Goal: Register for event/course

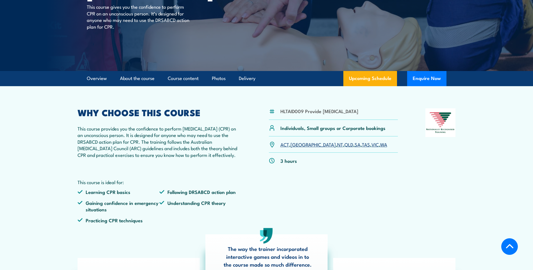
drag, startPoint x: 0, startPoint y: 0, endPoint x: 360, endPoint y: 152, distance: 391.0
click at [380, 148] on link "WA" at bounding box center [383, 144] width 7 height 7
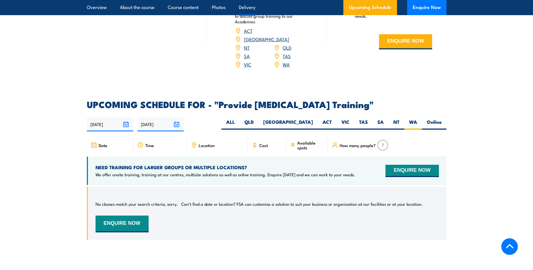
scroll to position [917, 0]
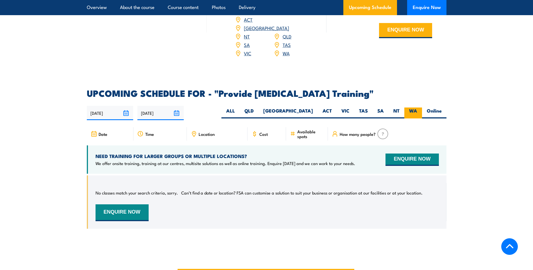
click at [414, 116] on label "WA" at bounding box center [413, 113] width 18 height 11
click at [417, 111] on input "WA" at bounding box center [419, 110] width 4 height 4
click at [414, 116] on label "WA" at bounding box center [413, 113] width 18 height 11
click at [417, 111] on input "WA" at bounding box center [419, 110] width 4 height 4
click at [412, 119] on label "WA" at bounding box center [413, 113] width 18 height 11
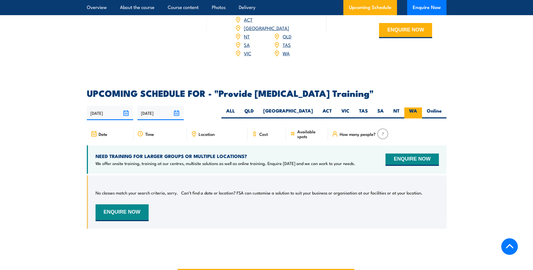
click at [417, 111] on input "WA" at bounding box center [419, 110] width 4 height 4
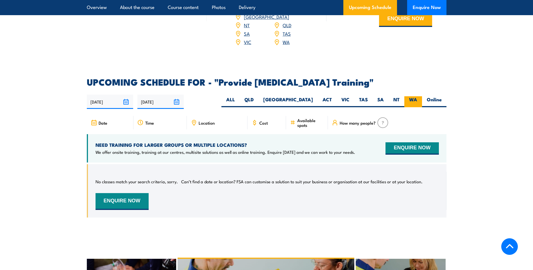
scroll to position [940, 0]
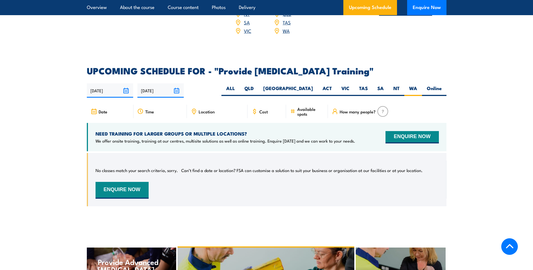
click at [288, 34] on link "WA" at bounding box center [286, 30] width 7 height 7
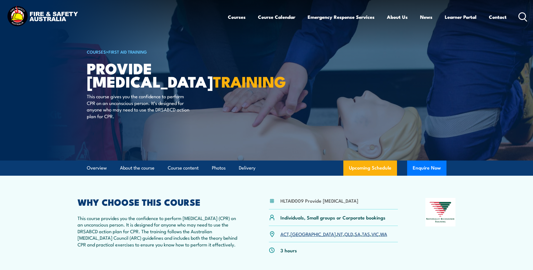
scroll to position [0, 0]
click at [493, 168] on section "Overview About the course Course content Photos Delivery Upcoming Schedule Enqu…" at bounding box center [266, 168] width 533 height 15
click at [414, 126] on article "COURSES > First Aid Training Provide Cardiopulmonary Resuscitation TRAINING Thi…" at bounding box center [266, 80] width 359 height 161
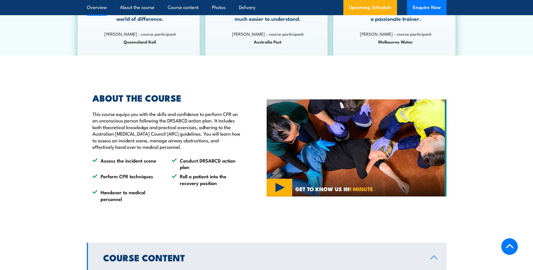
scroll to position [326, 0]
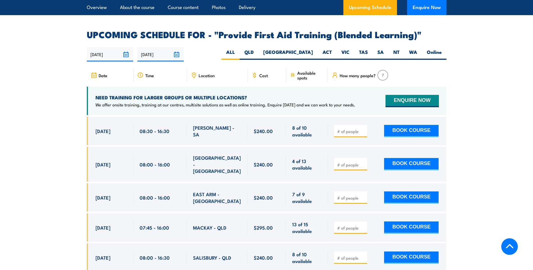
scroll to position [1090, 0]
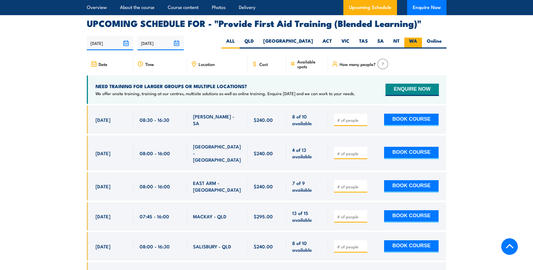
click at [407, 44] on label "WA" at bounding box center [413, 43] width 18 height 11
click at [417, 41] on input "WA" at bounding box center [419, 40] width 4 height 4
radio input "true"
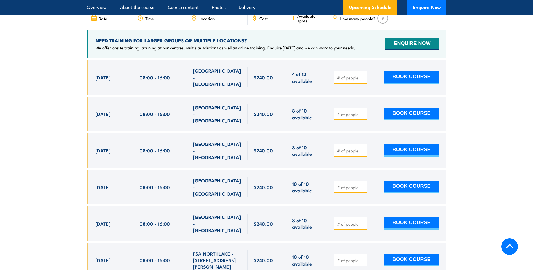
scroll to position [1124, 0]
